Goal: Information Seeking & Learning: Learn about a topic

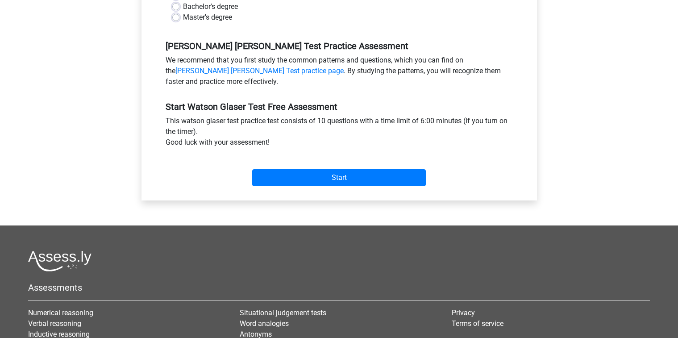
scroll to position [313, 0]
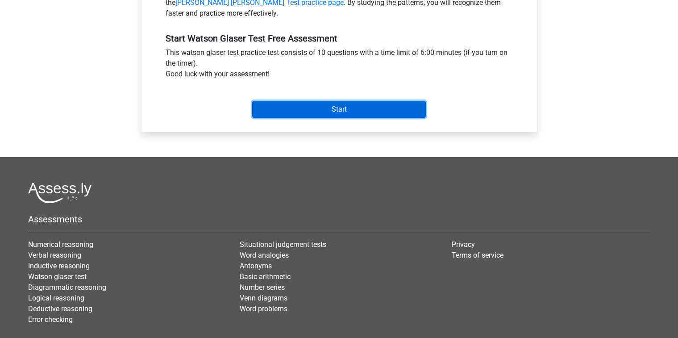
click at [334, 109] on input "Start" at bounding box center [339, 109] width 174 height 17
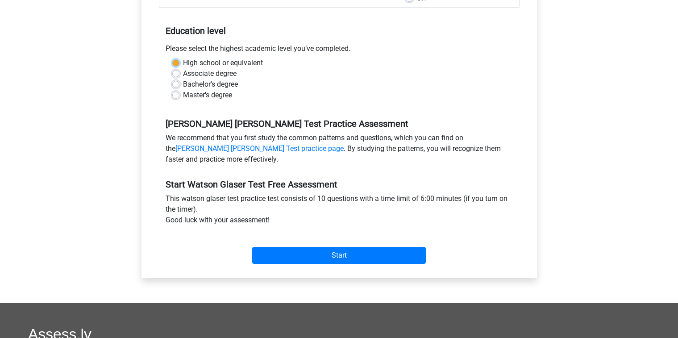
scroll to position [90, 0]
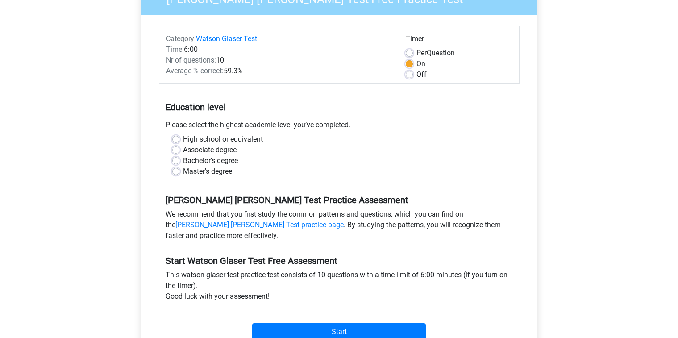
click at [281, 156] on div "Bachelor's degree" at bounding box center [339, 160] width 334 height 11
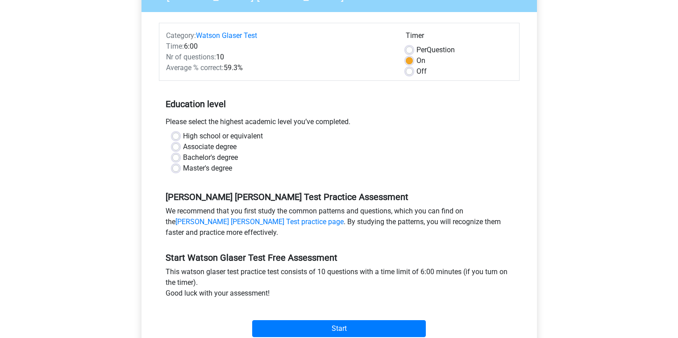
scroll to position [89, 0]
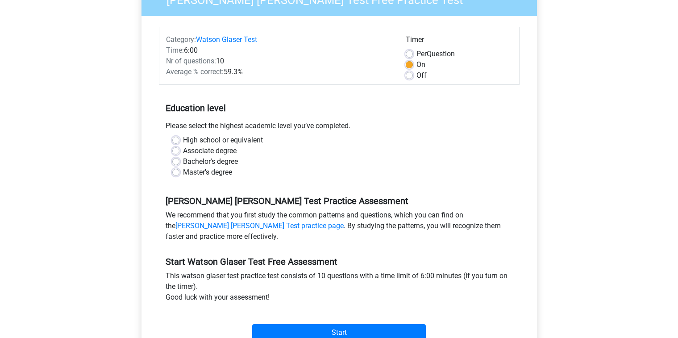
click at [183, 163] on label "Bachelor's degree" at bounding box center [210, 161] width 55 height 11
click at [176, 163] on input "Bachelor's degree" at bounding box center [175, 160] width 7 height 9
radio input "true"
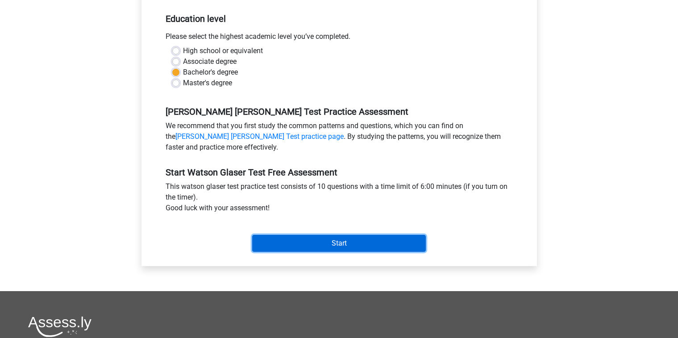
click at [329, 248] on input "Start" at bounding box center [339, 243] width 174 height 17
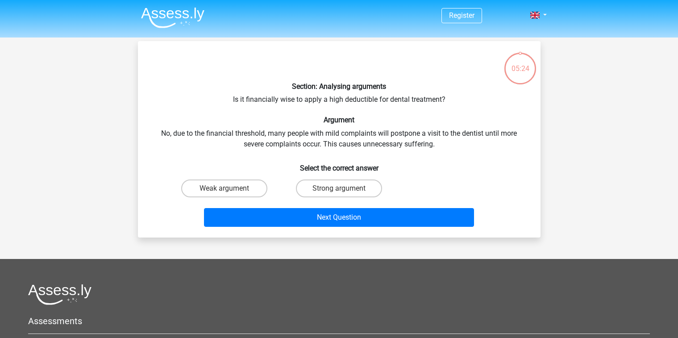
click at [345, 191] on input "Strong argument" at bounding box center [342, 191] width 6 height 6
radio input "true"
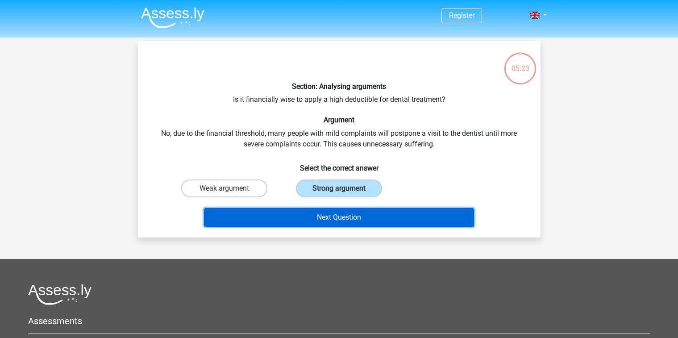
click at [356, 216] on button "Next Question" at bounding box center [339, 217] width 270 height 19
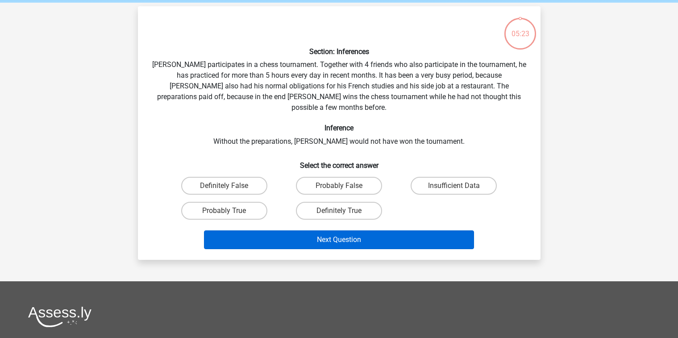
scroll to position [41, 0]
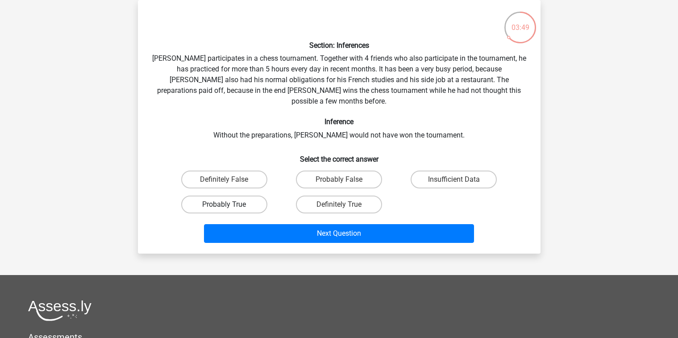
click at [233, 196] on label "Probably True" at bounding box center [224, 205] width 86 height 18
click at [230, 205] on input "Probably True" at bounding box center [227, 208] width 6 height 6
radio input "true"
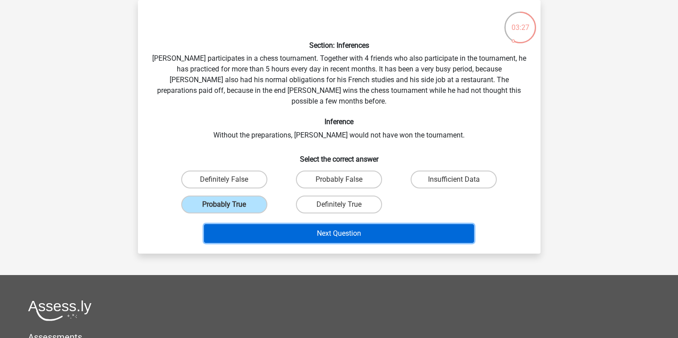
click at [336, 226] on button "Next Question" at bounding box center [339, 233] width 270 height 19
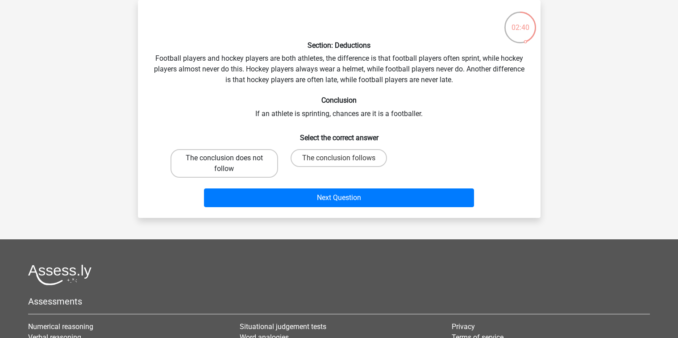
click at [243, 163] on label "The conclusion does not follow" at bounding box center [225, 163] width 108 height 29
click at [230, 163] on input "The conclusion does not follow" at bounding box center [227, 161] width 6 height 6
radio input "true"
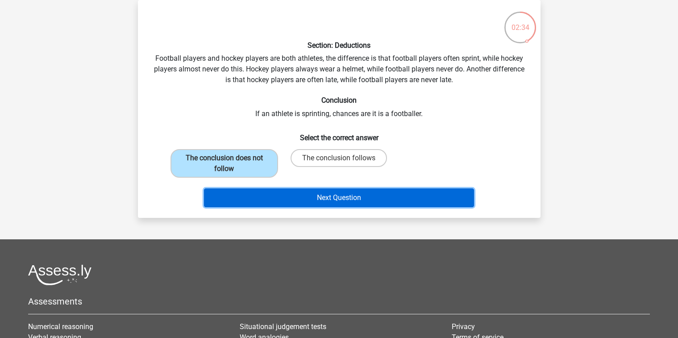
click at [321, 203] on button "Next Question" at bounding box center [339, 197] width 270 height 19
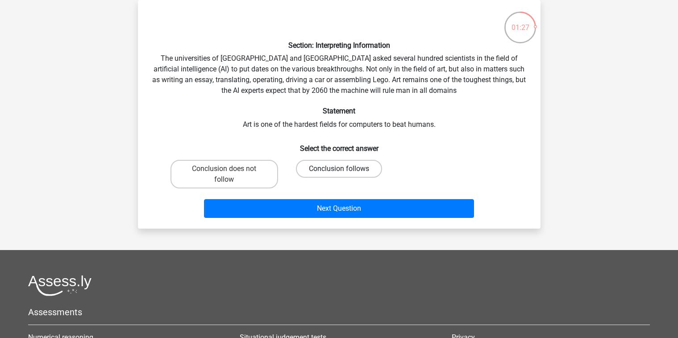
click at [322, 169] on label "Conclusion follows" at bounding box center [339, 169] width 86 height 18
click at [339, 169] on input "Conclusion follows" at bounding box center [342, 172] width 6 height 6
radio input "true"
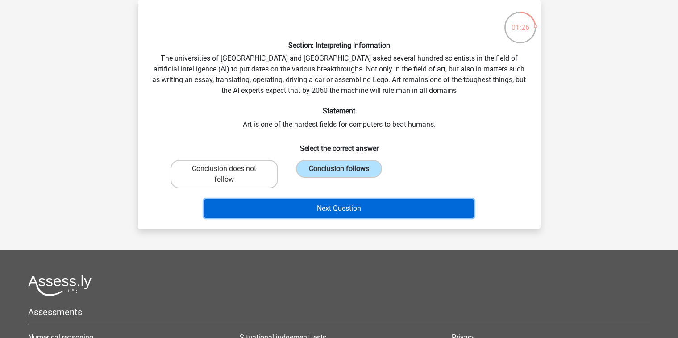
click at [343, 209] on button "Next Question" at bounding box center [339, 208] width 270 height 19
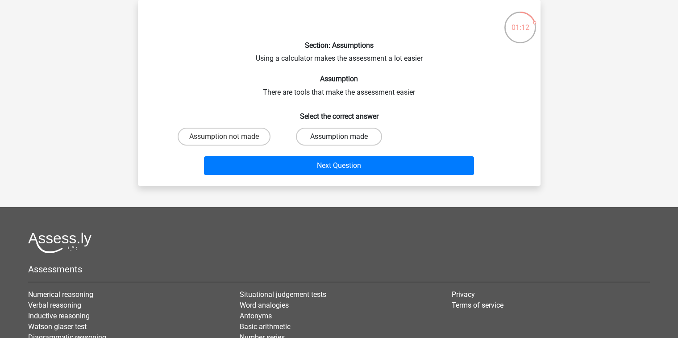
click at [336, 142] on label "Assumption made" at bounding box center [339, 137] width 86 height 18
click at [339, 142] on input "Assumption made" at bounding box center [342, 140] width 6 height 6
radio input "true"
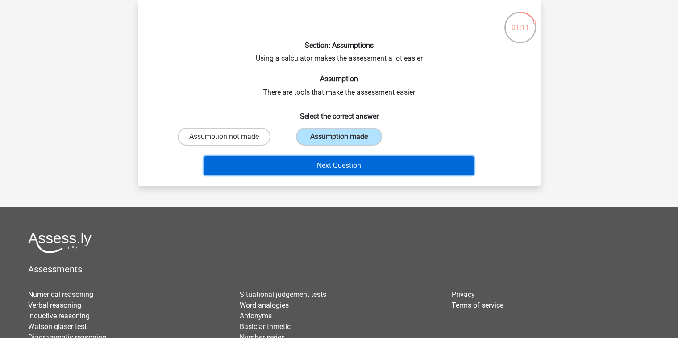
click at [347, 168] on button "Next Question" at bounding box center [339, 165] width 270 height 19
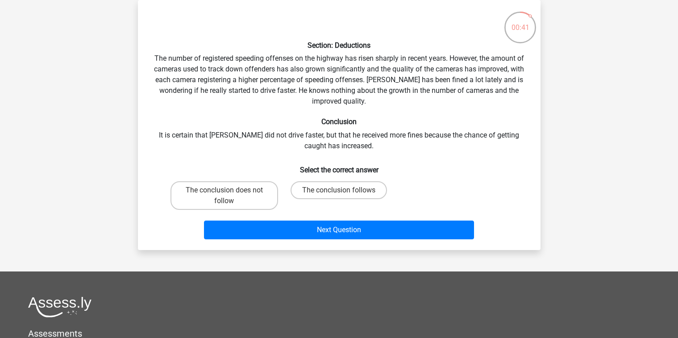
click at [340, 190] on input "The conclusion follows" at bounding box center [342, 193] width 6 height 6
radio input "true"
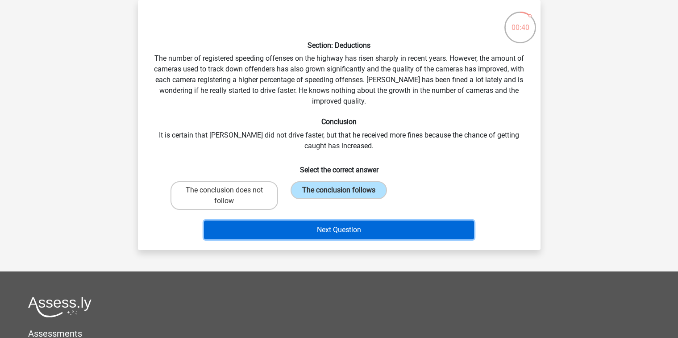
click at [344, 229] on button "Next Question" at bounding box center [339, 230] width 270 height 19
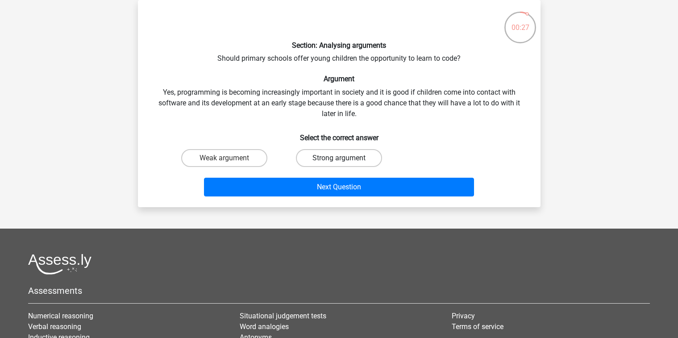
click at [325, 155] on label "Strong argument" at bounding box center [339, 158] width 86 height 18
click at [339, 158] on input "Strong argument" at bounding box center [342, 161] width 6 height 6
radio input "true"
click at [230, 159] on input "Weak argument" at bounding box center [227, 161] width 6 height 6
radio input "true"
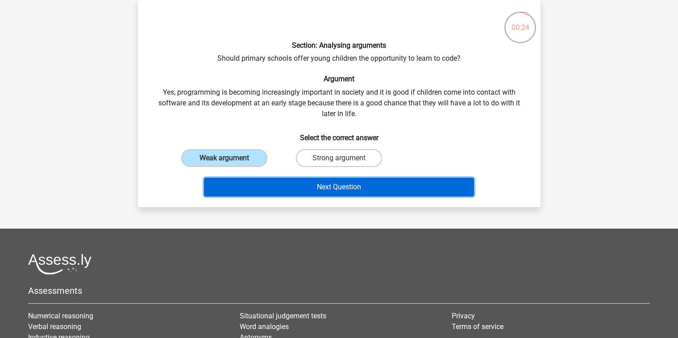
click at [313, 188] on button "Next Question" at bounding box center [339, 187] width 270 height 19
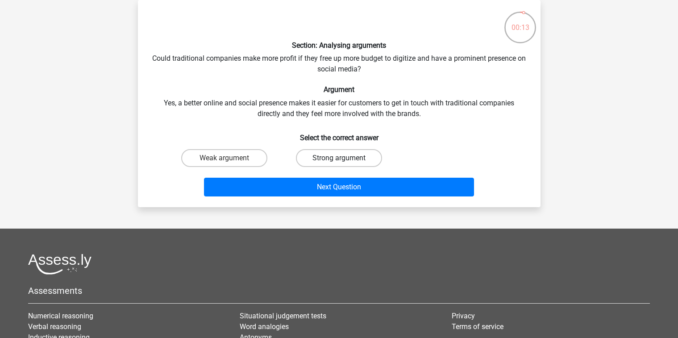
click at [348, 160] on label "Strong argument" at bounding box center [339, 158] width 86 height 18
click at [345, 160] on input "Strong argument" at bounding box center [342, 161] width 6 height 6
radio input "true"
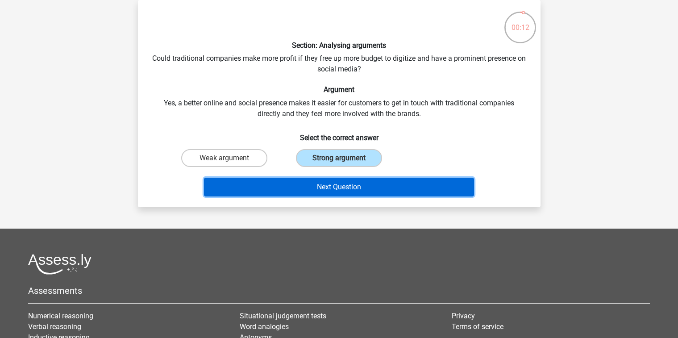
click at [352, 186] on button "Next Question" at bounding box center [339, 187] width 270 height 19
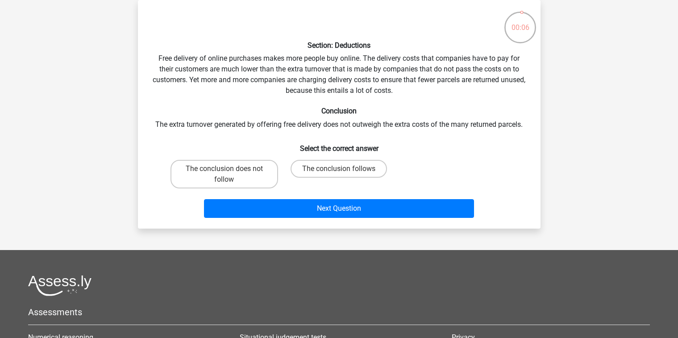
click at [342, 171] on input "The conclusion follows" at bounding box center [342, 172] width 6 height 6
radio input "true"
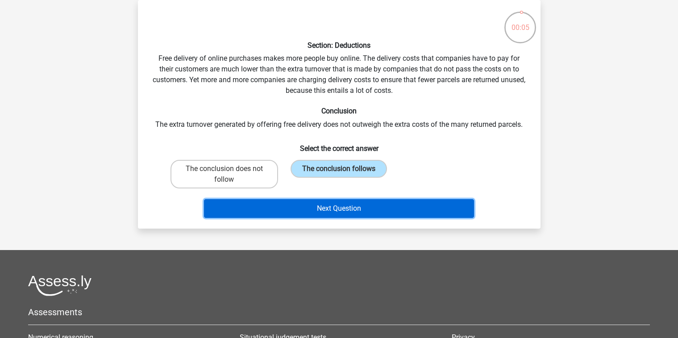
click at [333, 207] on button "Next Question" at bounding box center [339, 208] width 270 height 19
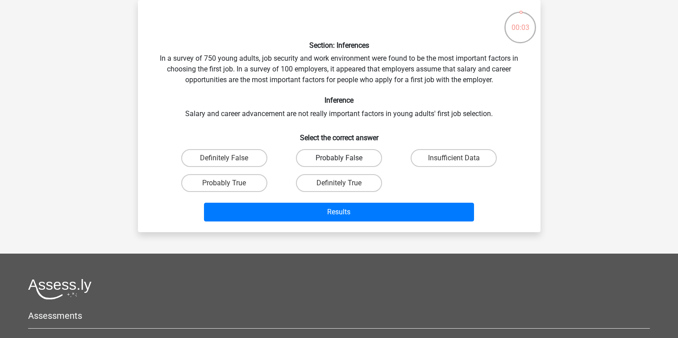
click at [339, 160] on label "Probably False" at bounding box center [339, 158] width 86 height 18
click at [339, 160] on input "Probably False" at bounding box center [342, 161] width 6 height 6
radio input "true"
click at [239, 181] on label "Probably True" at bounding box center [224, 183] width 86 height 18
click at [230, 183] on input "Probably True" at bounding box center [227, 186] width 6 height 6
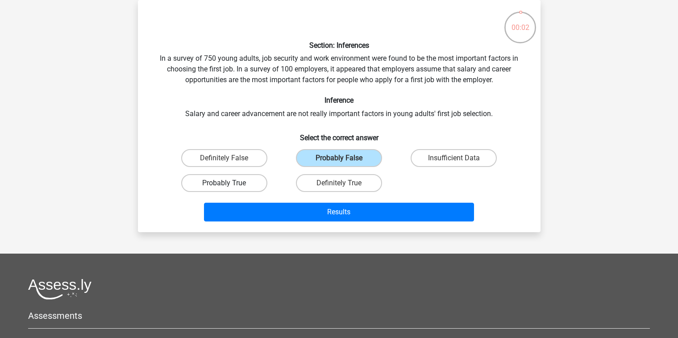
radio input "true"
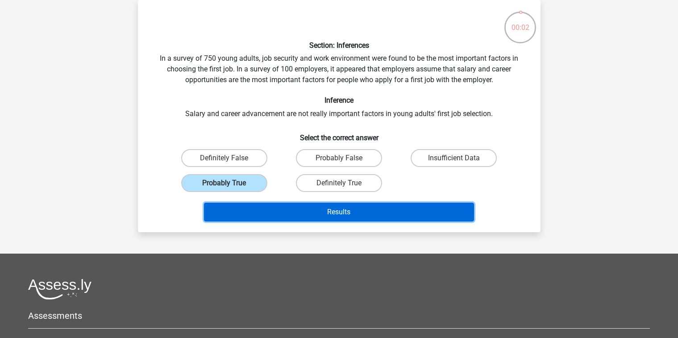
click at [348, 214] on button "Results" at bounding box center [339, 212] width 270 height 19
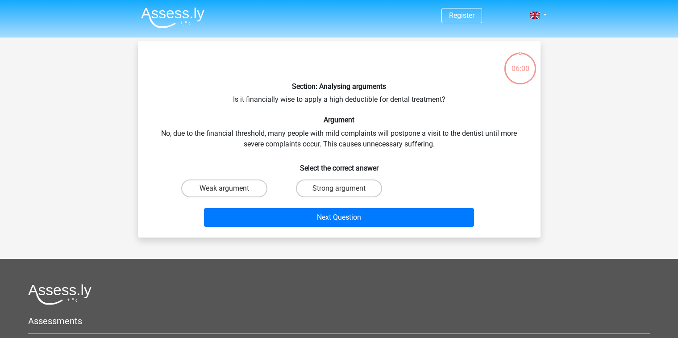
scroll to position [41, 0]
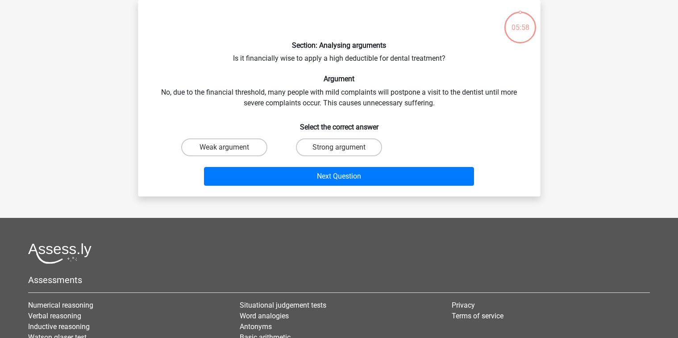
click at [339, 148] on input "Strong argument" at bounding box center [342, 150] width 6 height 6
radio input "true"
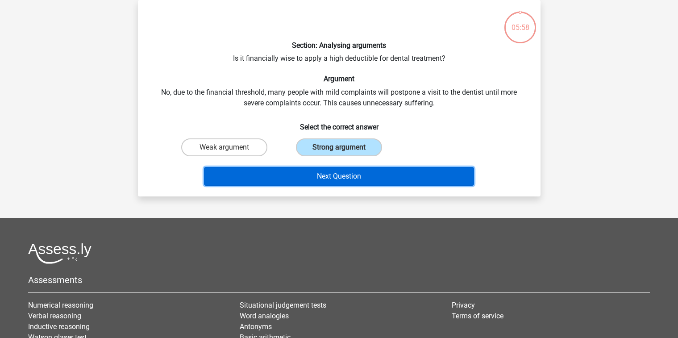
click at [329, 174] on button "Next Question" at bounding box center [339, 176] width 270 height 19
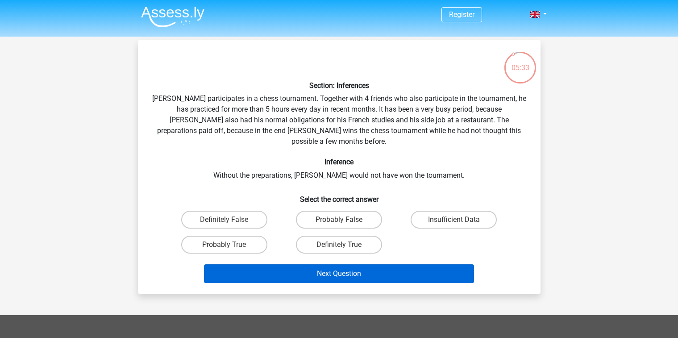
scroll to position [0, 0]
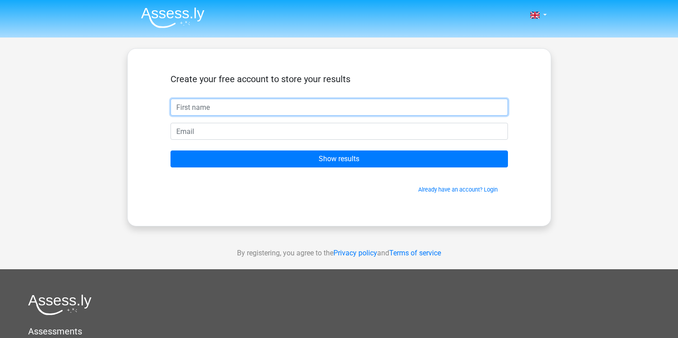
click at [217, 108] on input "text" at bounding box center [340, 107] width 338 height 17
